Goal: Navigation & Orientation: Find specific page/section

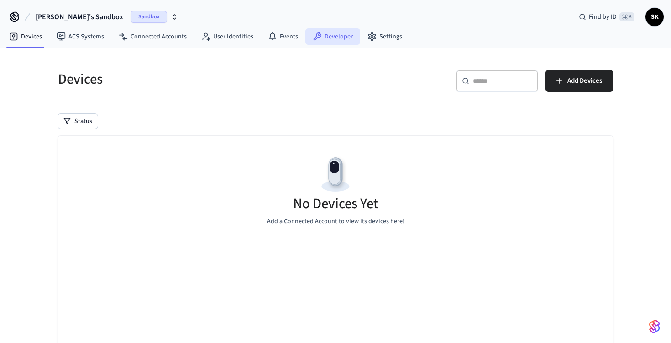
click at [338, 38] on link "Developer" at bounding box center [333, 36] width 55 height 16
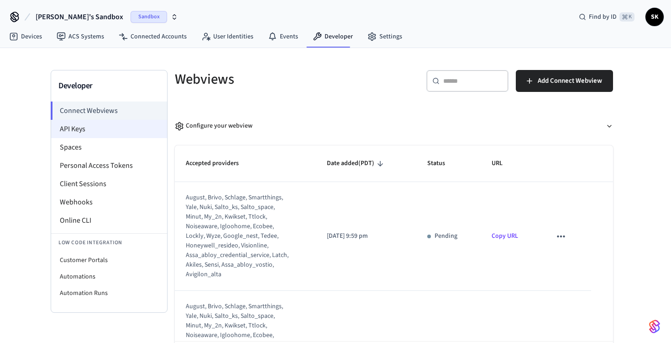
click at [76, 129] on li "API Keys" at bounding box center [109, 129] width 116 height 18
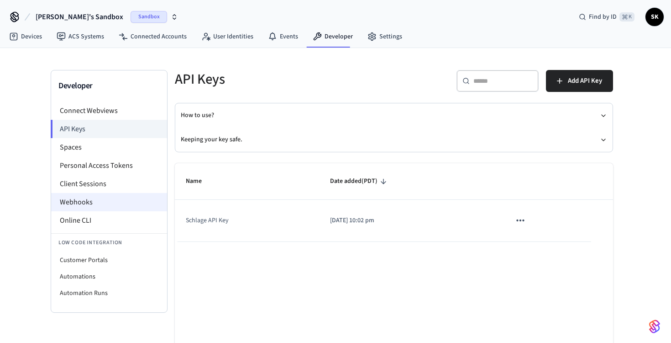
click at [90, 200] on li "Webhooks" at bounding box center [109, 202] width 116 height 18
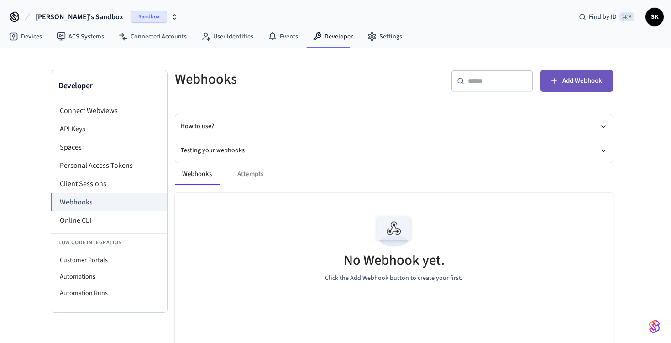
click at [590, 74] on button "Add Webhook" at bounding box center [577, 81] width 73 height 22
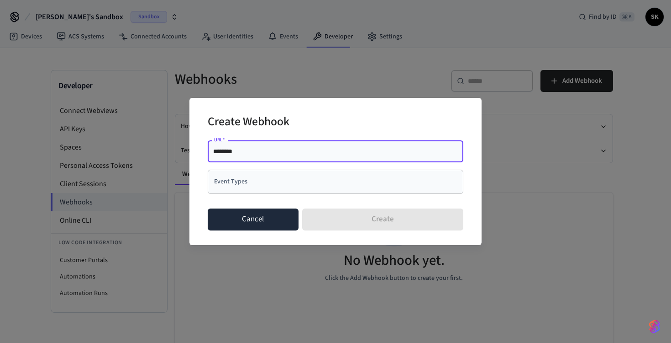
click at [264, 225] on button "Cancel" at bounding box center [253, 219] width 91 height 22
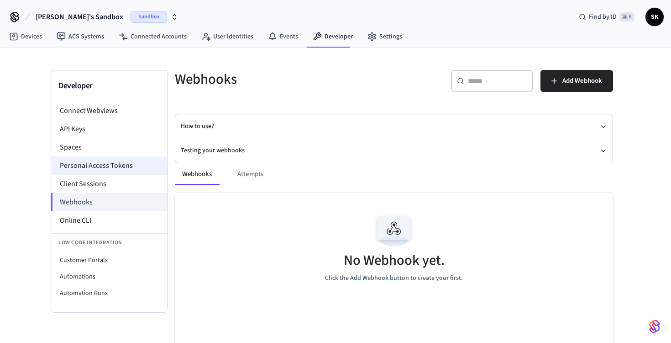
click at [108, 158] on li "Personal Access Tokens" at bounding box center [109, 165] width 116 height 18
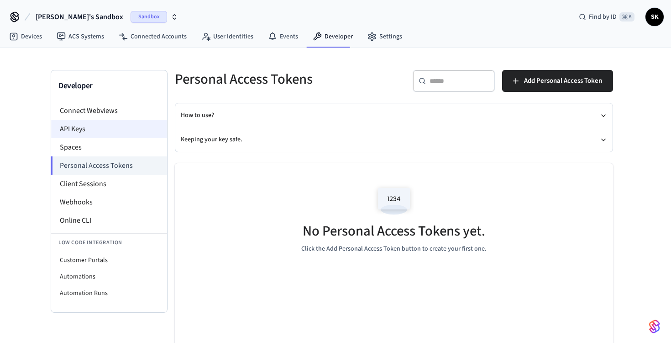
click at [104, 125] on li "API Keys" at bounding box center [109, 129] width 116 height 18
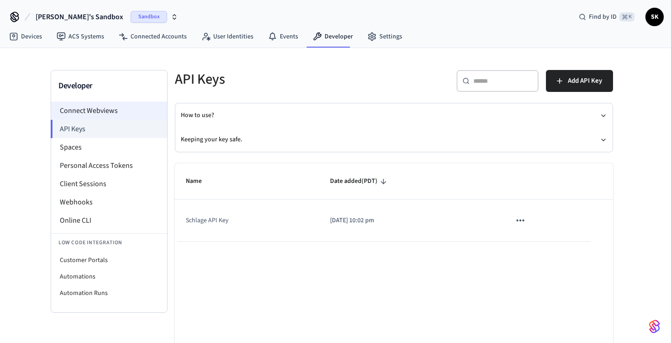
click at [107, 110] on li "Connect Webviews" at bounding box center [109, 110] width 116 height 18
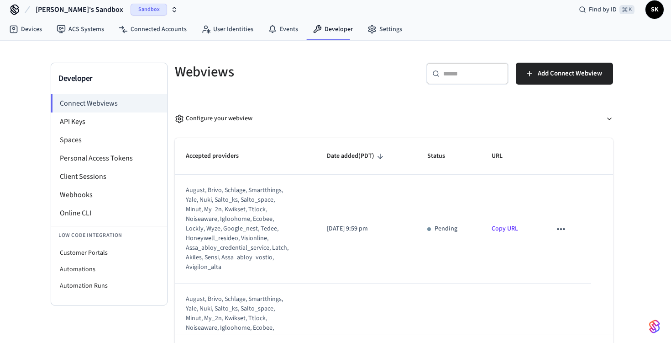
scroll to position [8, 0]
